Goal: Navigation & Orientation: Find specific page/section

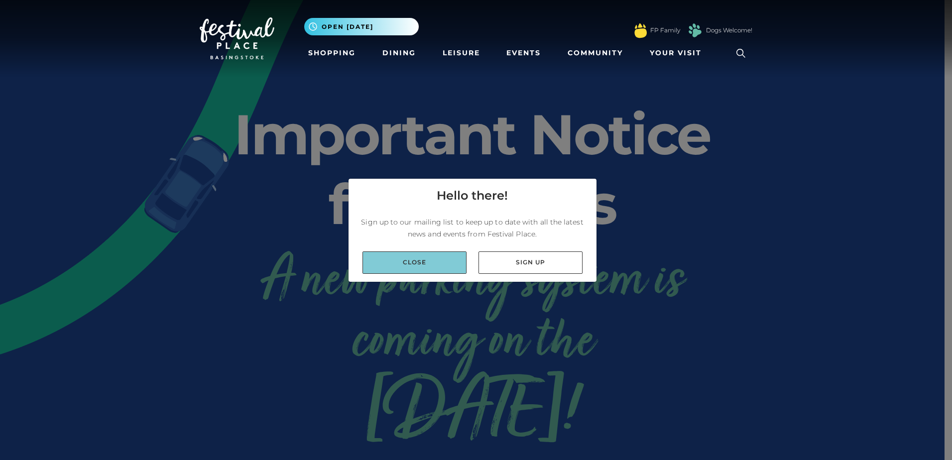
click at [435, 264] on link "Close" at bounding box center [414, 262] width 104 height 22
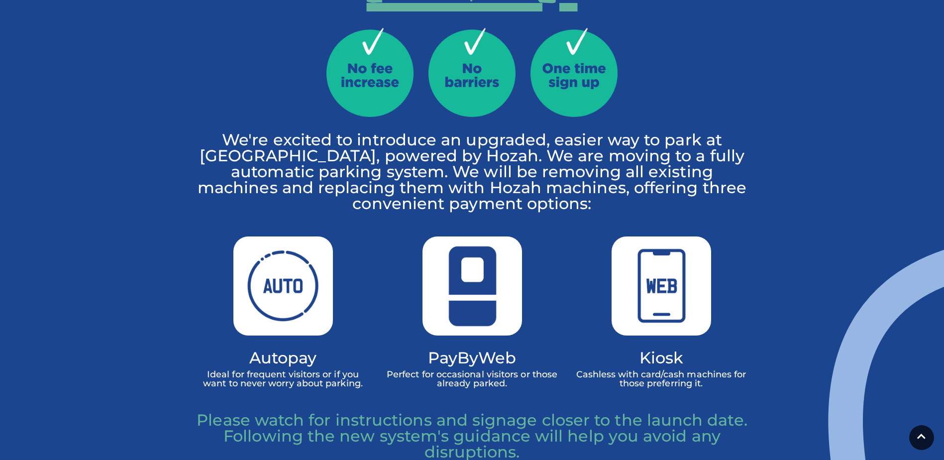
scroll to position [299, 0]
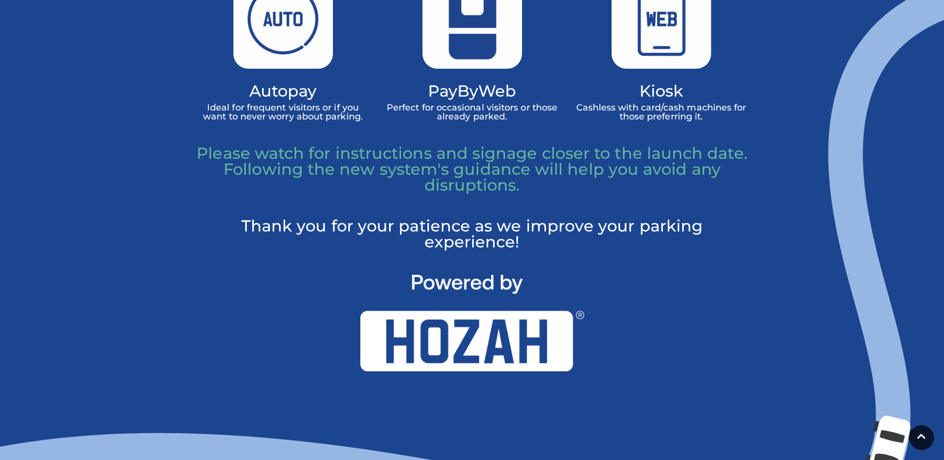
scroll to position [796, 0]
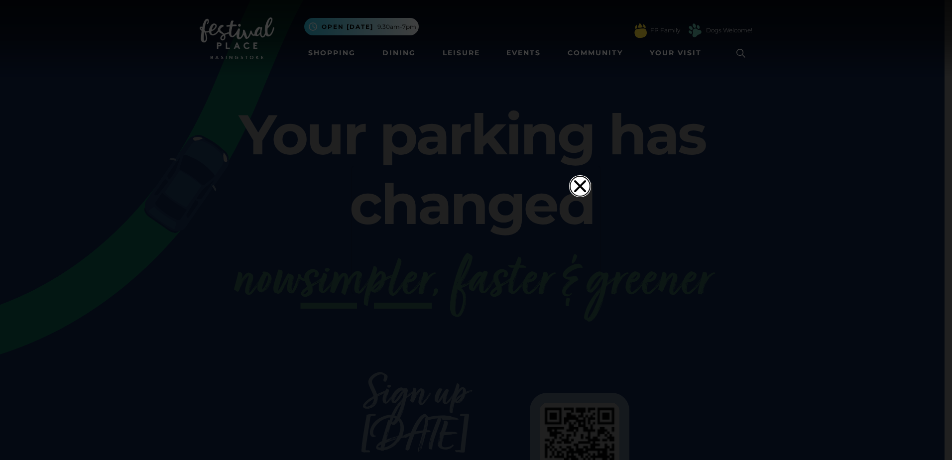
drag, startPoint x: 571, startPoint y: 30, endPoint x: 590, endPoint y: 23, distance: 19.5
click at [574, 180] on icon "Close" at bounding box center [580, 186] width 12 height 12
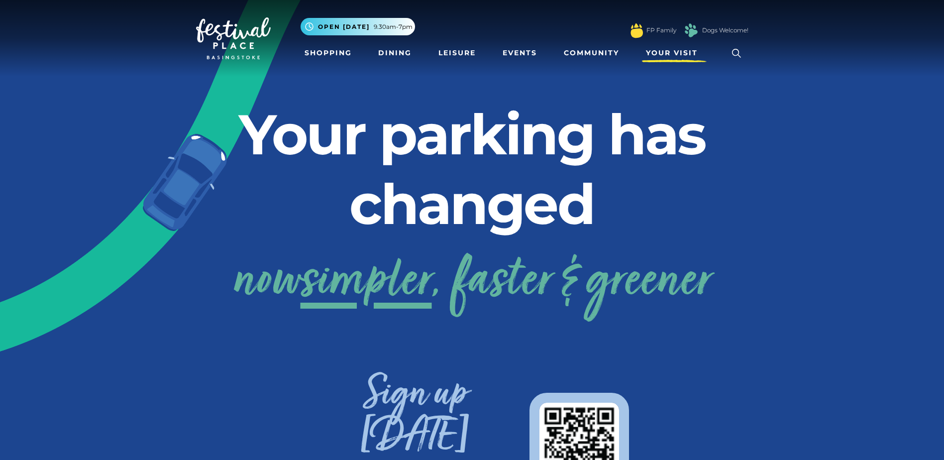
click at [655, 53] on span "Your Visit" at bounding box center [672, 53] width 52 height 10
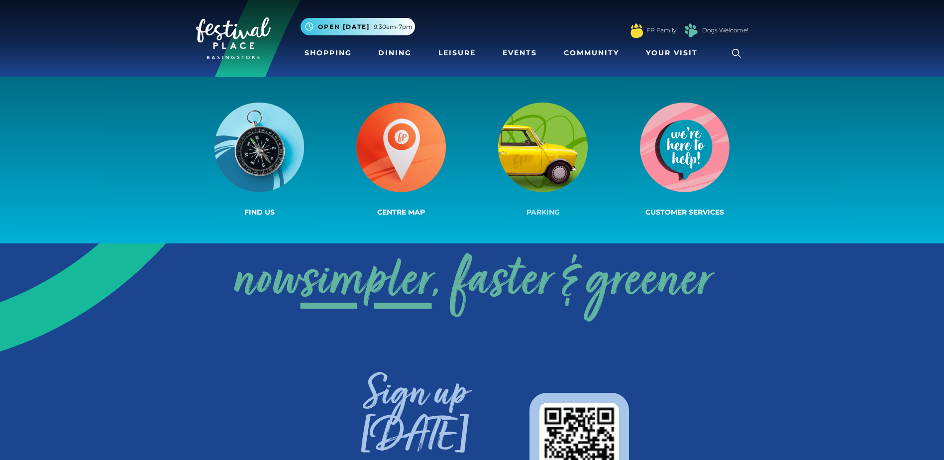
click at [552, 210] on span "Parking" at bounding box center [543, 212] width 33 height 9
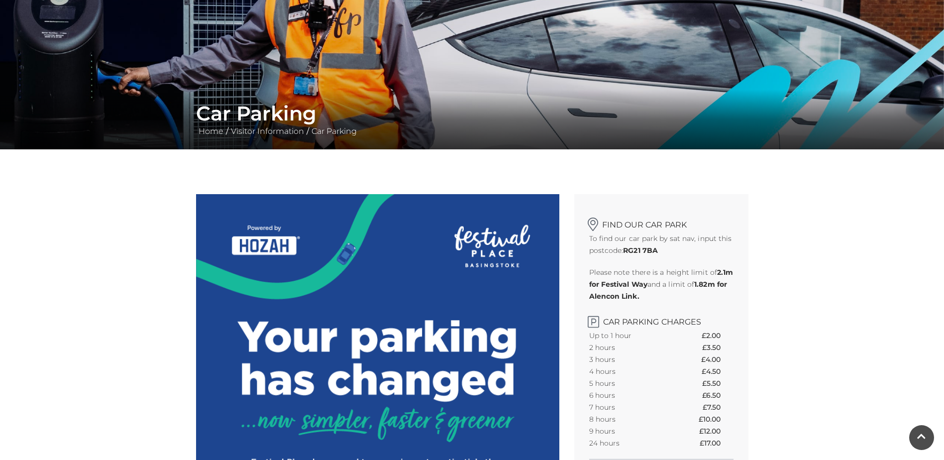
scroll to position [149, 0]
